Goal: Task Accomplishment & Management: Manage account settings

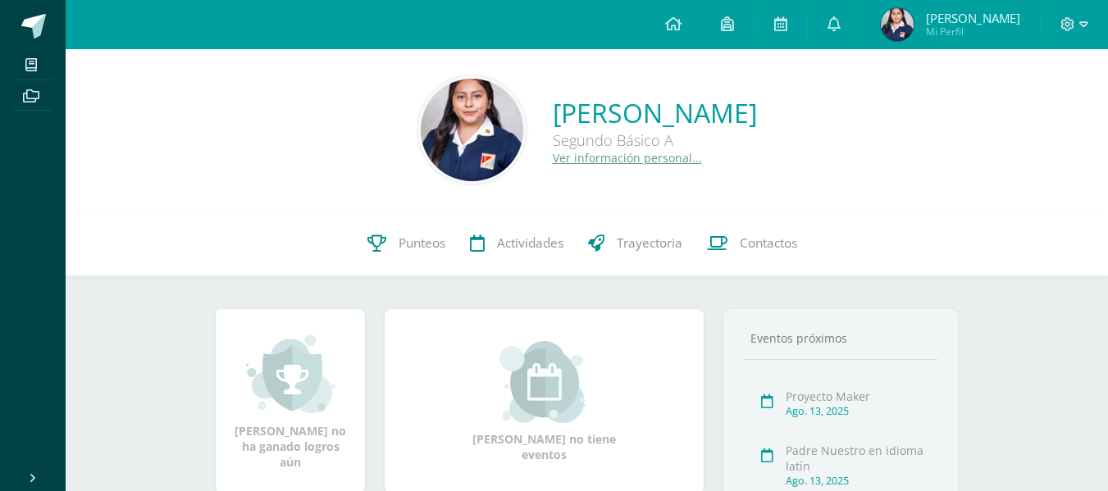
click at [945, 22] on span "[PERSON_NAME]" at bounding box center [973, 18] width 94 height 16
click at [577, 154] on link "Ver información personal..." at bounding box center [627, 158] width 149 height 16
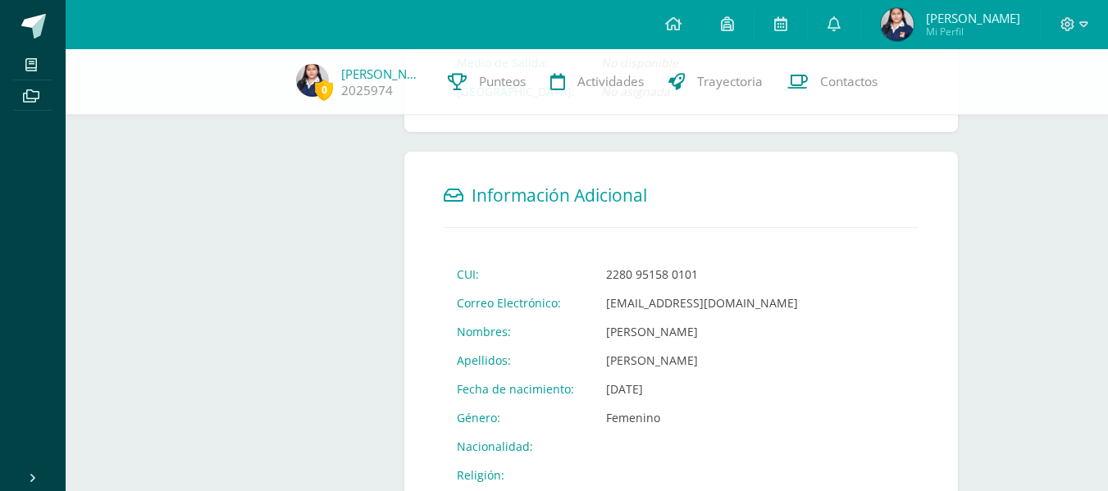
scroll to position [493, 0]
